Goal: Task Accomplishment & Management: Manage account settings

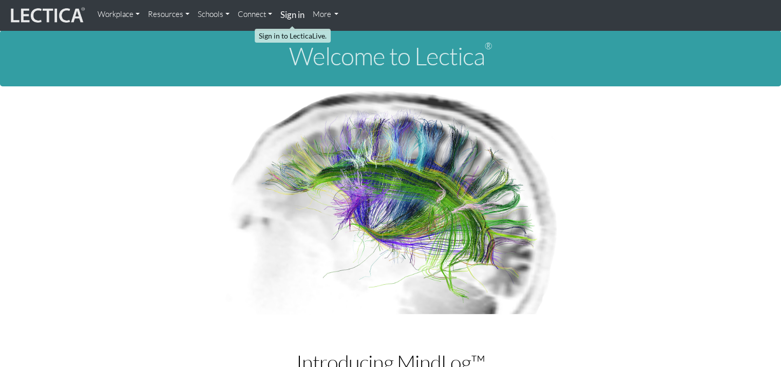
click at [296, 15] on strong "Sign in" at bounding box center [292, 14] width 24 height 11
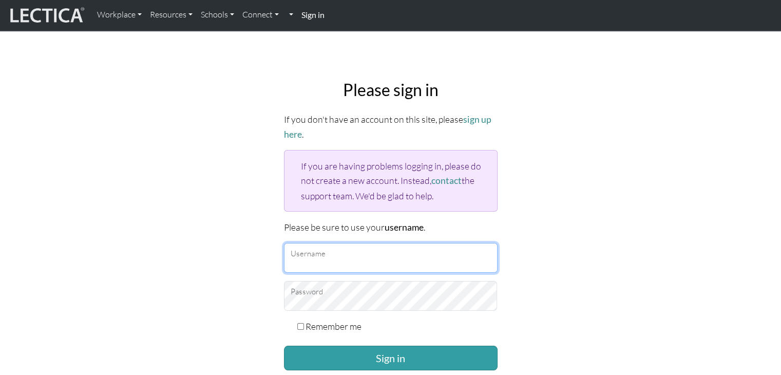
click at [317, 251] on input "Username" at bounding box center [391, 258] width 214 height 30
type input "debpasco"
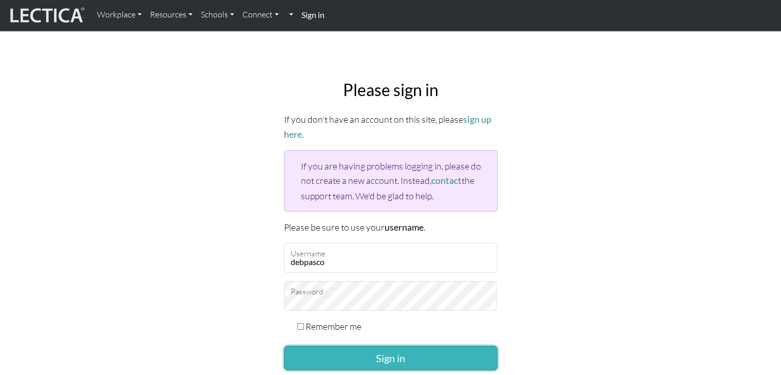
click at [341, 357] on button "Sign in" at bounding box center [391, 358] width 214 height 25
